Goal: Task Accomplishment & Management: Manage account settings

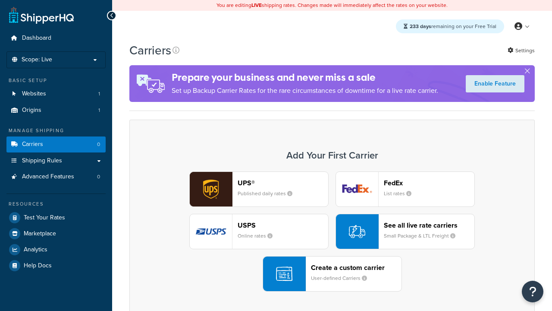
click at [332, 232] on div "UPS® Published daily rates FedEx List rates USPS Online rates See all live rate…" at bounding box center [333, 231] width 388 height 120
click at [429, 183] on header "FedEx" at bounding box center [429, 183] width 91 height 8
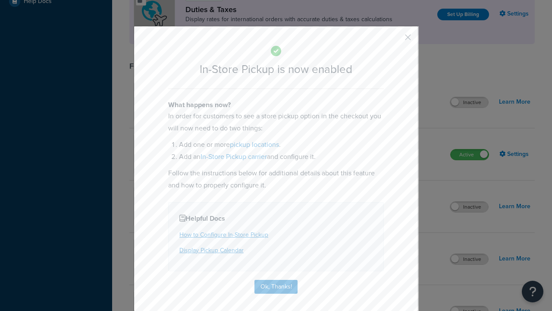
click at [395, 39] on button "button" at bounding box center [395, 40] width 2 height 2
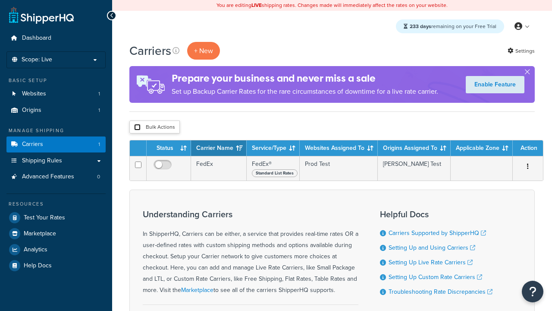
click at [137, 128] on input "checkbox" at bounding box center [137, 127] width 6 height 6
checkbox input "true"
click at [0, 0] on button "Delete" at bounding box center [0, 0] width 0 height 0
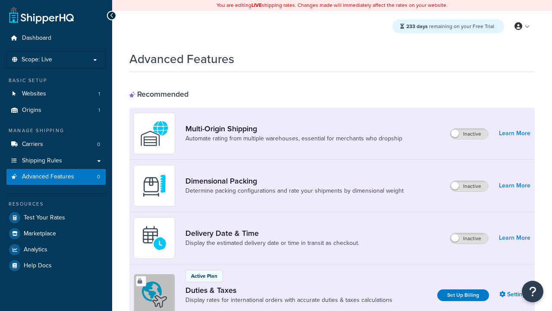
scroll to position [281, 0]
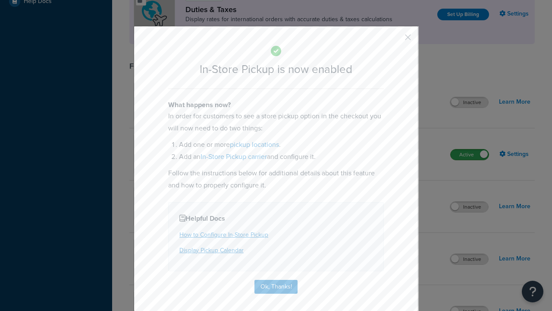
scroll to position [0, 0]
click at [395, 40] on button "button" at bounding box center [395, 40] width 2 height 2
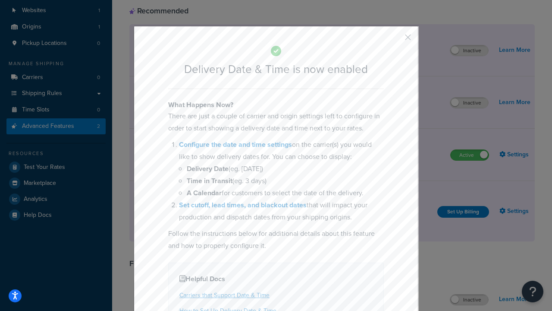
click at [395, 40] on button "button" at bounding box center [395, 40] width 2 height 2
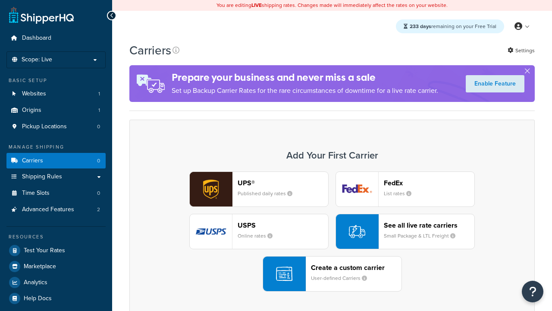
click at [332, 232] on div "UPS® Published daily rates FedEx List rates USPS Online rates See all live rate…" at bounding box center [333, 231] width 388 height 120
click at [332, 274] on div "Create a custom carrier User-defined Carriers" at bounding box center [356, 273] width 91 height 21
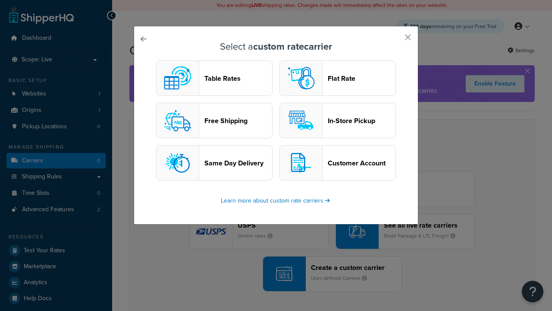
click at [338, 121] on header "In-Store Pickup" at bounding box center [362, 121] width 68 height 8
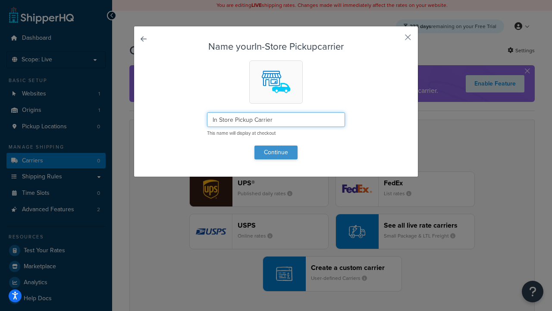
type input "In Store Pickup Carrier"
click at [276, 152] on button "Continue" at bounding box center [276, 152] width 43 height 14
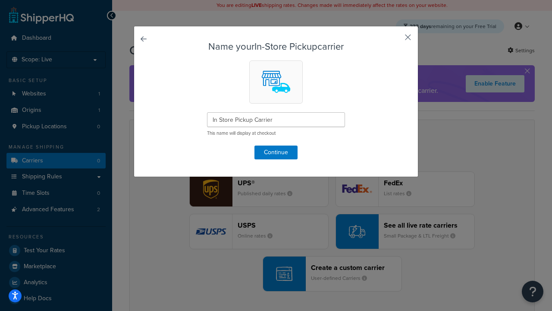
click at [395, 40] on button "button" at bounding box center [395, 40] width 2 height 2
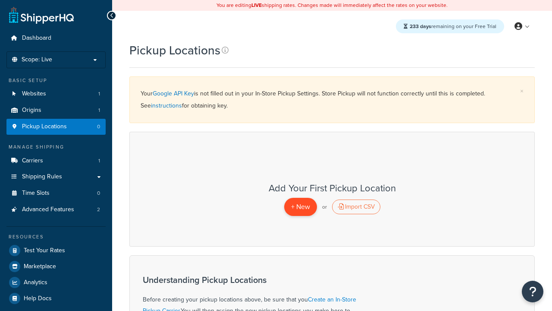
click at [300, 207] on span "+ New" at bounding box center [300, 207] width 19 height 10
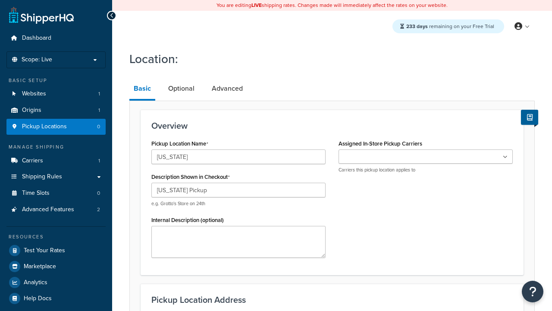
type input "[US_STATE] Pickup"
click at [426, 157] on ul at bounding box center [426, 156] width 174 height 14
type input "[STREET_ADDRESS][PERSON_NAME]"
type input "Suite B"
type input "Irvine"
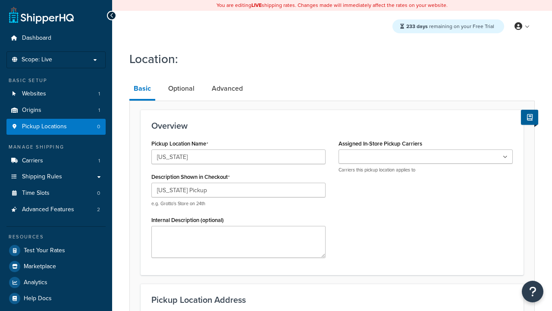
select select "5"
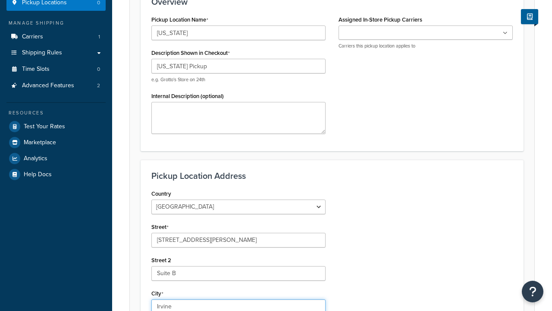
type input "Irvine"
type input "92612"
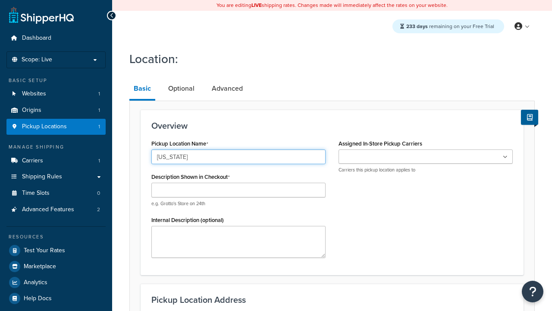
type input "[US_STATE]"
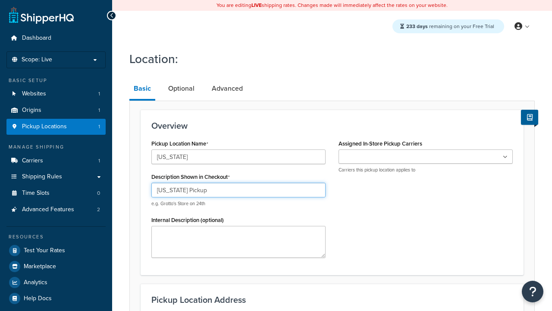
type input "[US_STATE] Pickup"
click at [426, 157] on ul at bounding box center [426, 156] width 174 height 14
type input "2207 Four Waters Loop"
type input "Suite A"
type input "Georgetown"
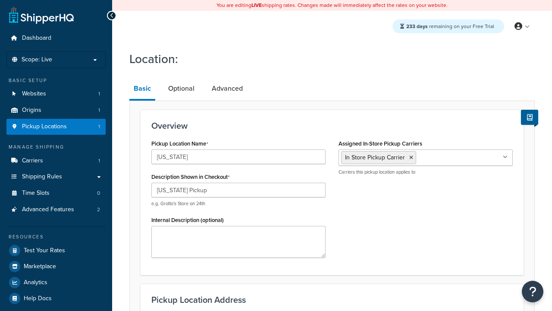
scroll to position [124, 0]
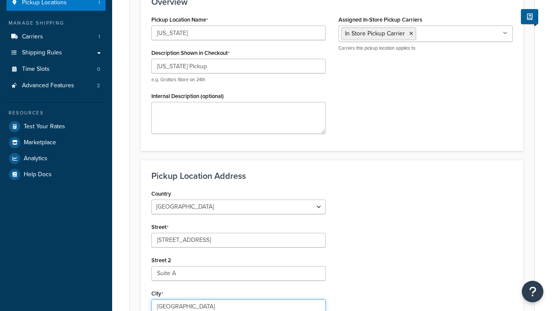
select select "43"
type input "Georgetown"
type input "78628"
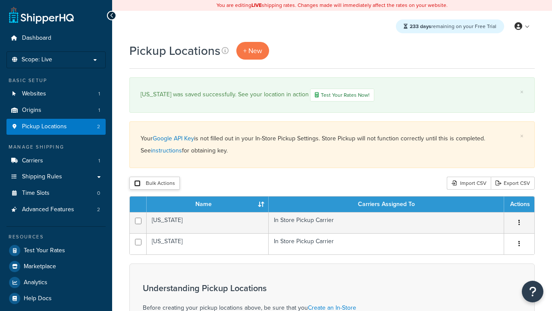
click at [137, 184] on input "checkbox" at bounding box center [137, 183] width 6 height 6
checkbox input "true"
click at [0, 0] on button "Duplicate" at bounding box center [0, 0] width 0 height 0
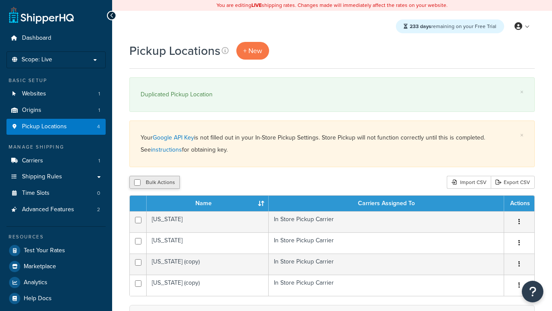
click at [137, 183] on input "checkbox" at bounding box center [137, 182] width 6 height 6
checkbox input "true"
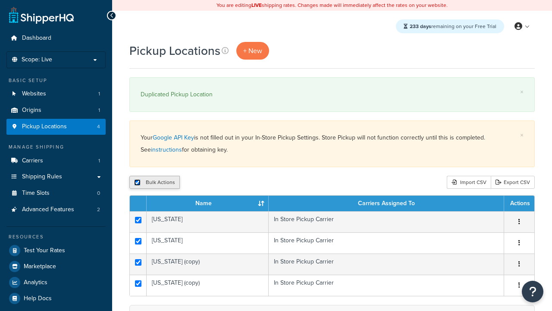
checkbox input "true"
click at [0, 0] on button "Delete" at bounding box center [0, 0] width 0 height 0
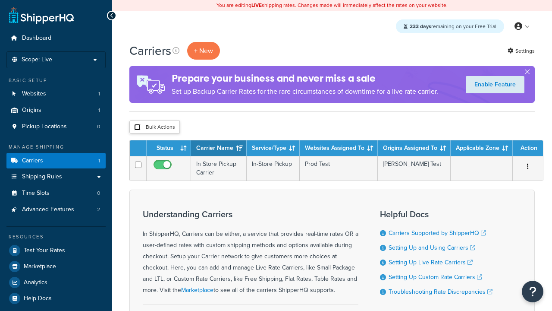
click at [137, 128] on input "checkbox" at bounding box center [137, 127] width 6 height 6
checkbox input "true"
click at [0, 0] on button "Delete" at bounding box center [0, 0] width 0 height 0
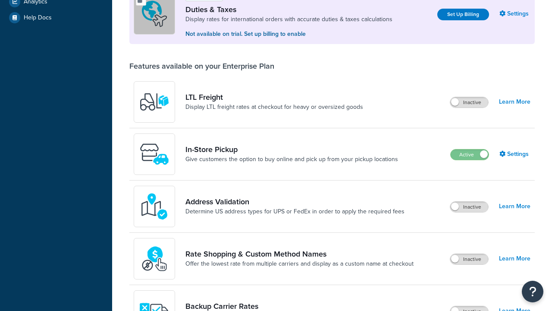
scroll to position [265, 0]
